Goal: Task Accomplishment & Management: Manage account settings

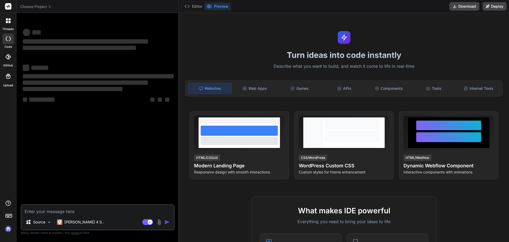
type textarea "x"
click at [36, 210] on textarea at bounding box center [97, 210] width 152 height 10
type textarea "<View style={[Styles.listHeight, { height: '70%', }]}> {filterItem?.length === …"
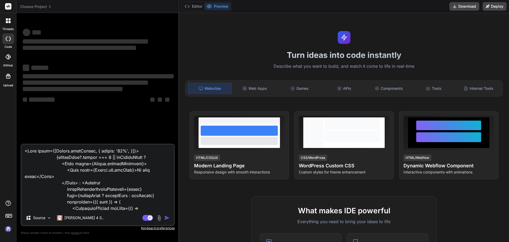
scroll to position [1159, 0]
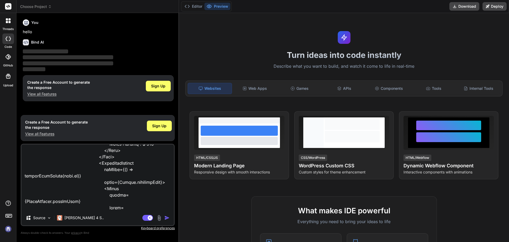
type textarea "x"
click at [92, 204] on textarea at bounding box center [97, 177] width 152 height 66
type textarea "<View style={[Styles.listHeight, { height: '70%', }]}> {filterItem?.length === …"
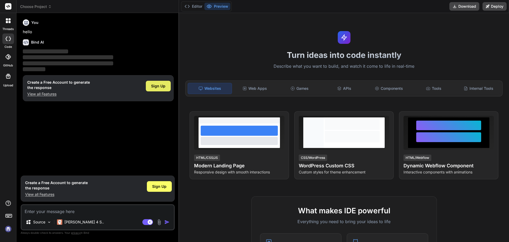
click at [156, 86] on span "Sign Up" at bounding box center [158, 85] width 14 height 5
type textarea "x"
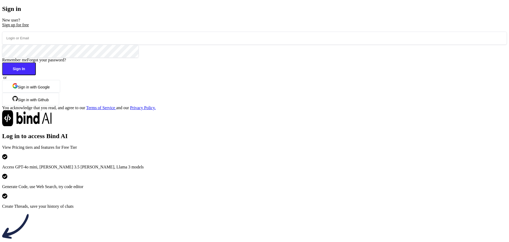
click at [150, 45] on input "email" at bounding box center [254, 38] width 505 height 13
click at [60, 93] on button "Sign in with Google" at bounding box center [31, 86] width 58 height 13
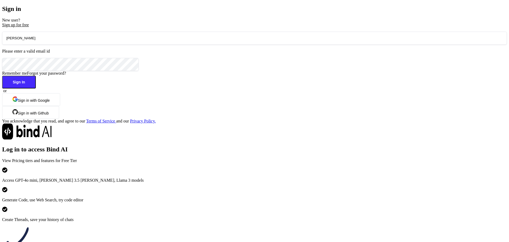
click at [130, 45] on input "[PERSON_NAME]" at bounding box center [254, 38] width 505 height 13
type input "a"
type input "[EMAIL_ADDRESS][DOMAIN_NAME]"
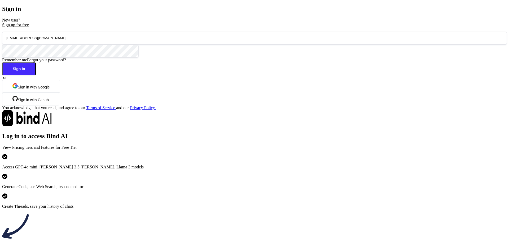
click at [36, 75] on button "Sign In" at bounding box center [19, 68] width 34 height 13
click at [154, 45] on input "[EMAIL_ADDRESS][DOMAIN_NAME]" at bounding box center [254, 38] width 505 height 13
